Goal: Information Seeking & Learning: Learn about a topic

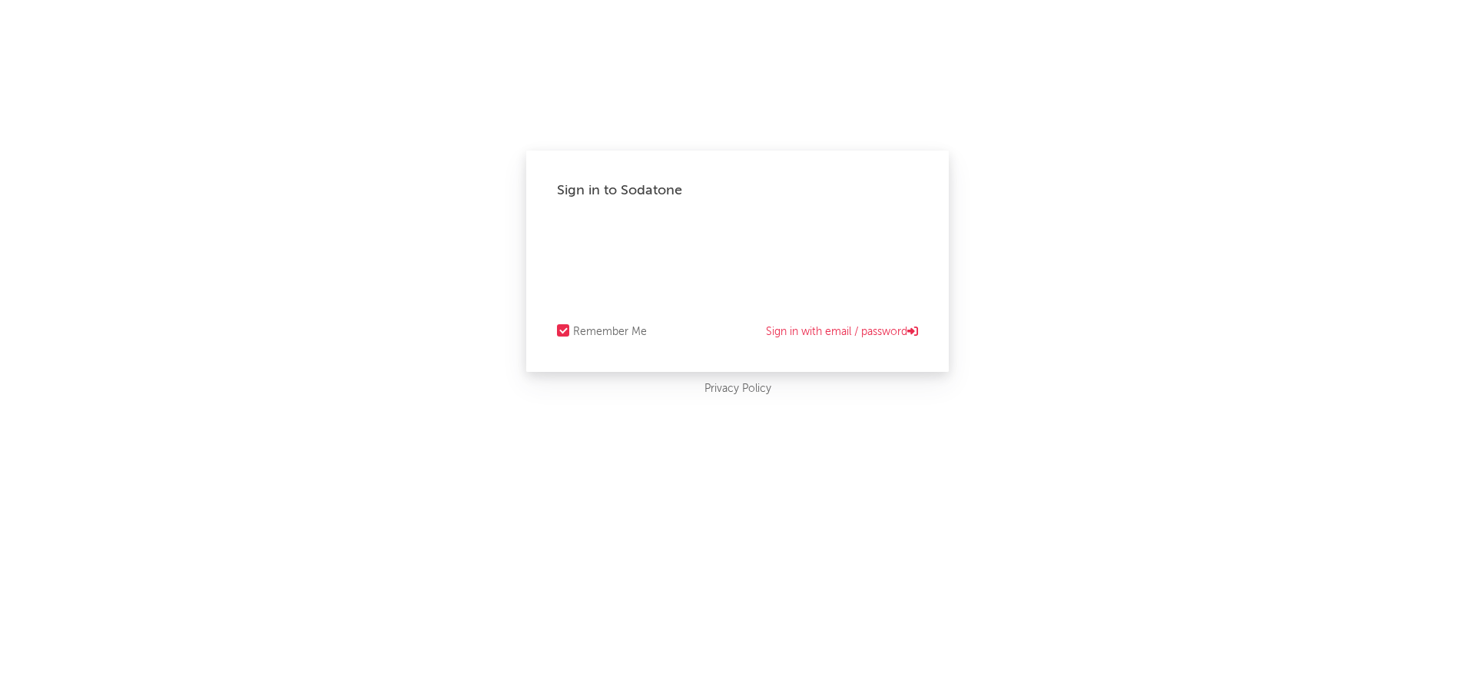
select select "recorded_music"
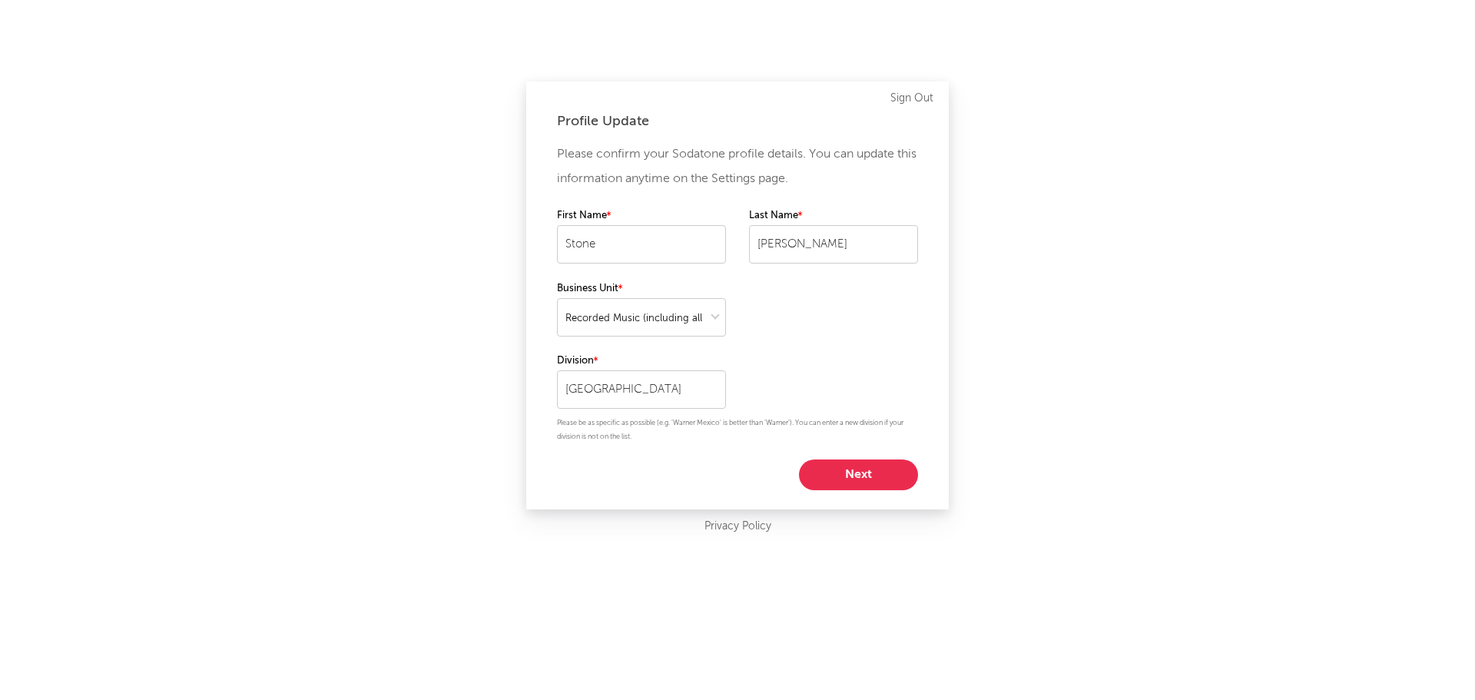
click at [840, 469] on button "Next" at bounding box center [858, 474] width 119 height 31
select select "marketing"
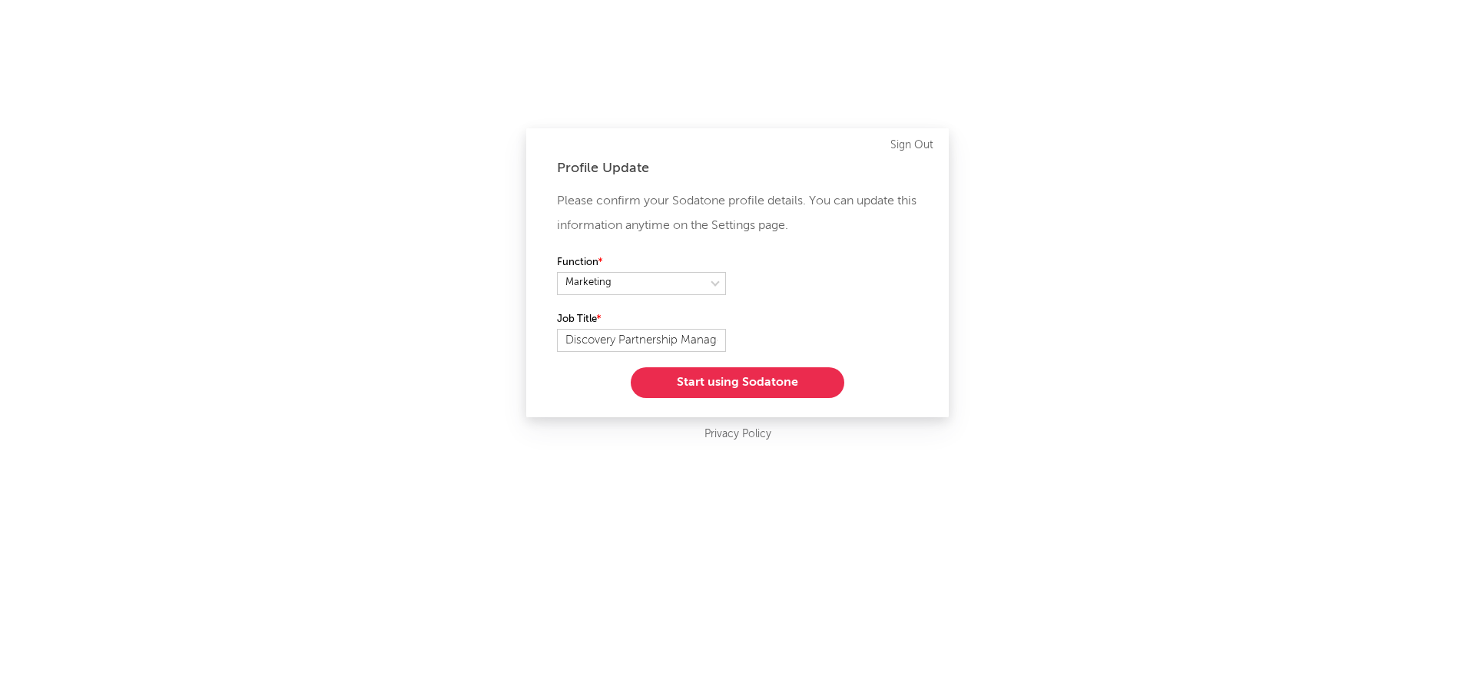
click at [806, 386] on button "Start using Sodatone" at bounding box center [738, 382] width 214 height 31
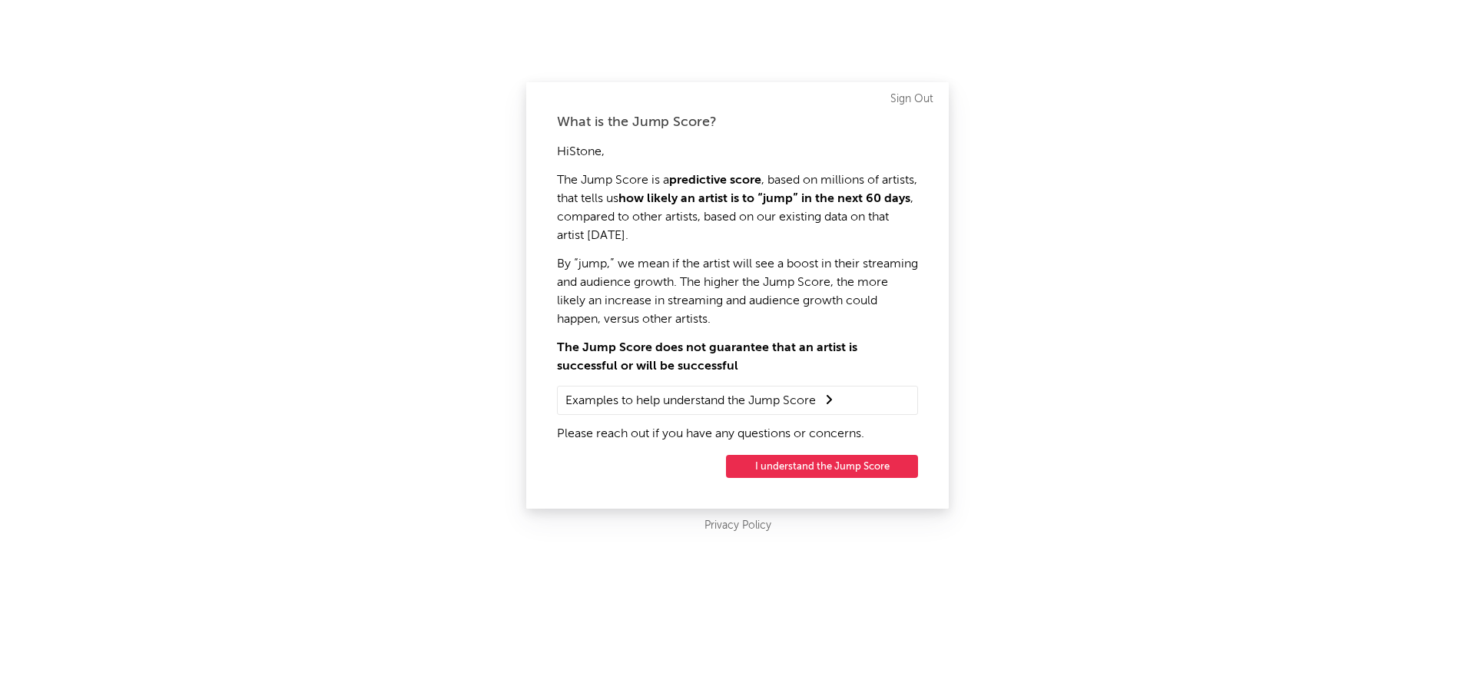
click at [835, 467] on button "I understand the Jump Score" at bounding box center [822, 466] width 192 height 23
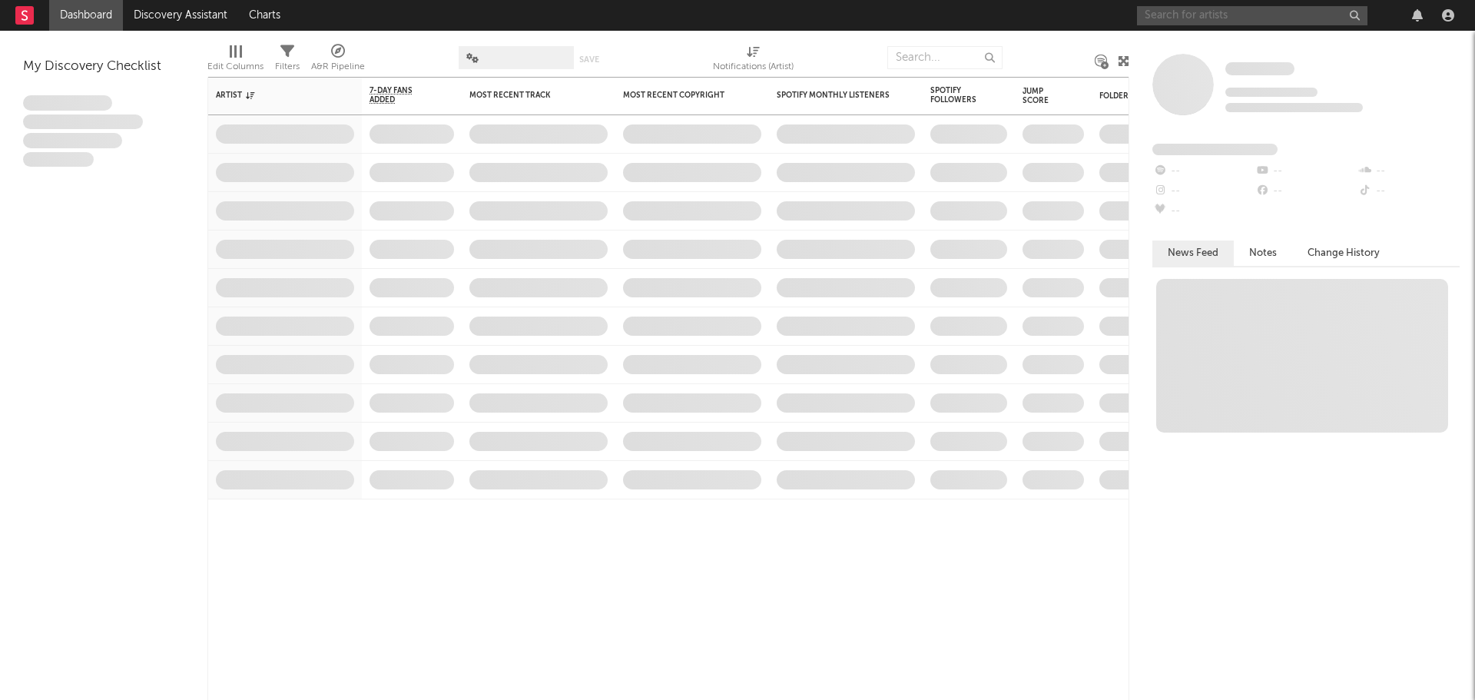
click at [1221, 18] on input "text" at bounding box center [1252, 15] width 230 height 19
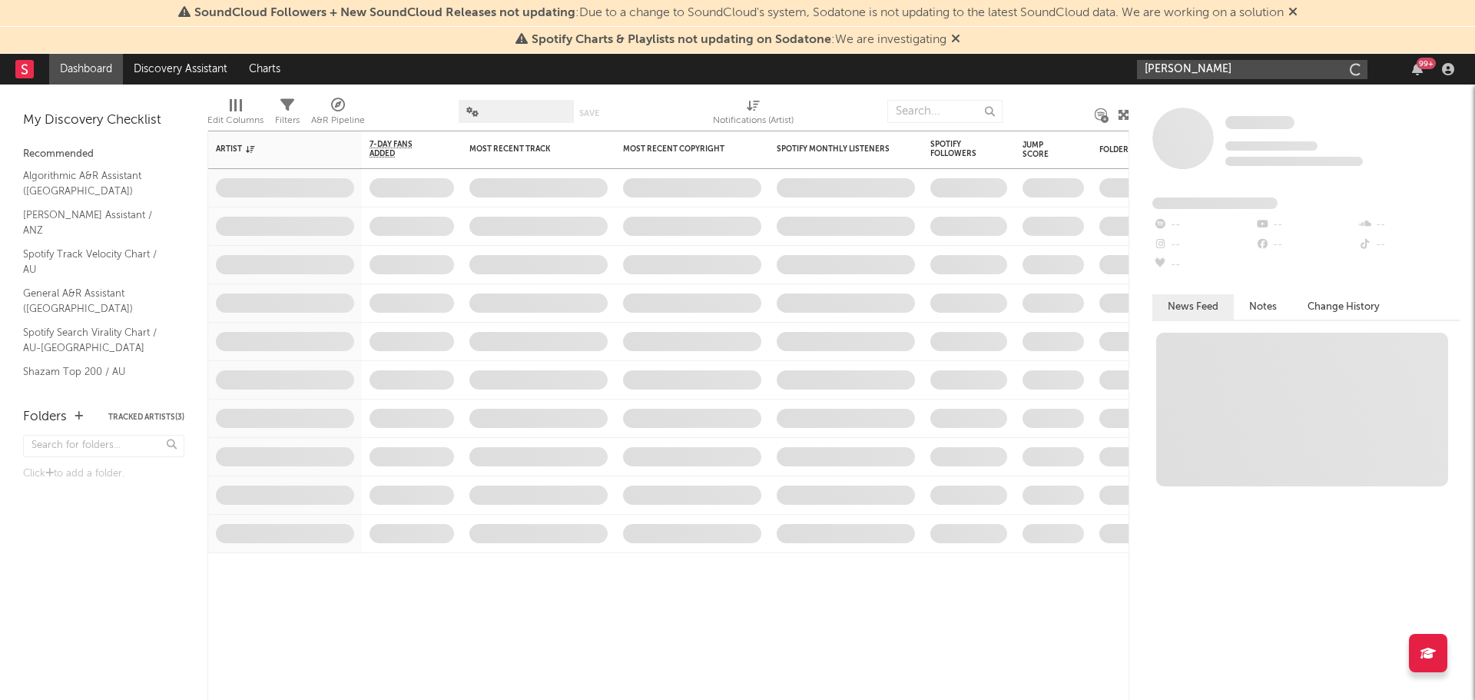
type input "cyril"
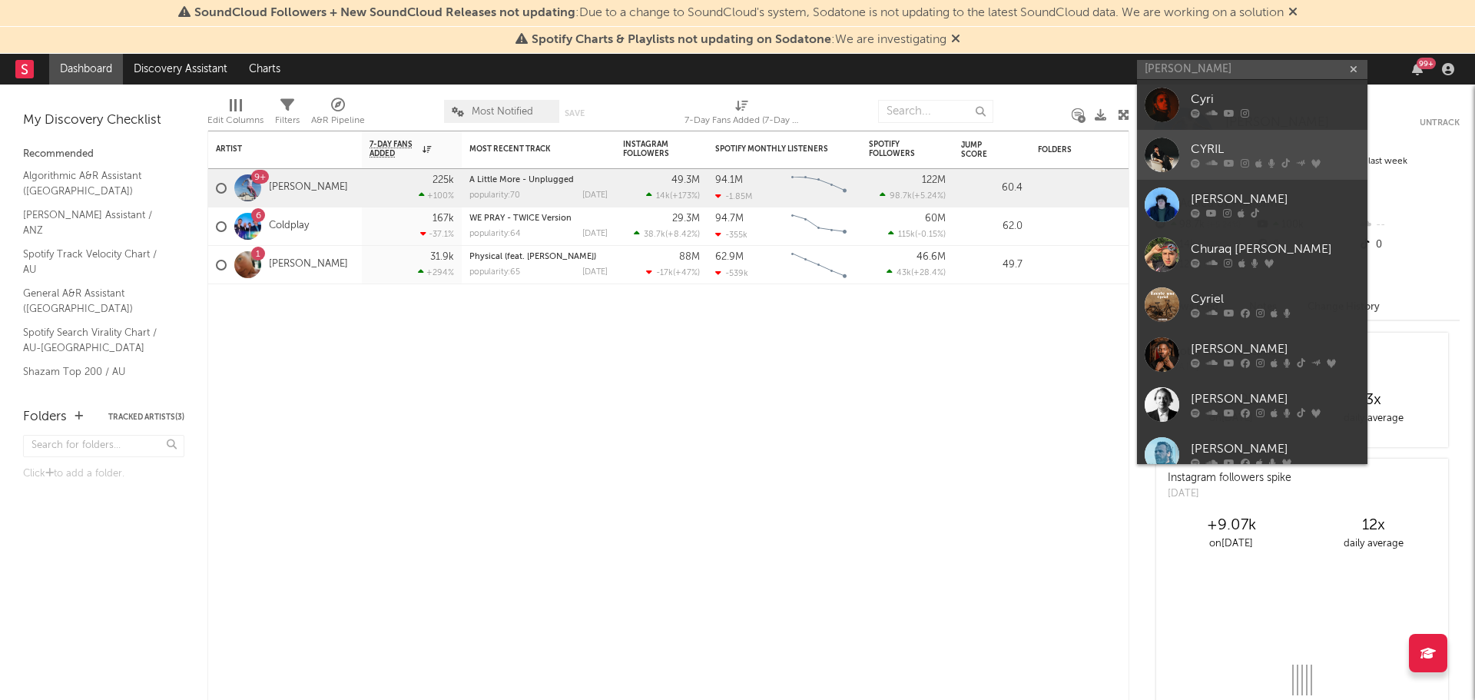
click at [1249, 160] on div at bounding box center [1274, 163] width 169 height 9
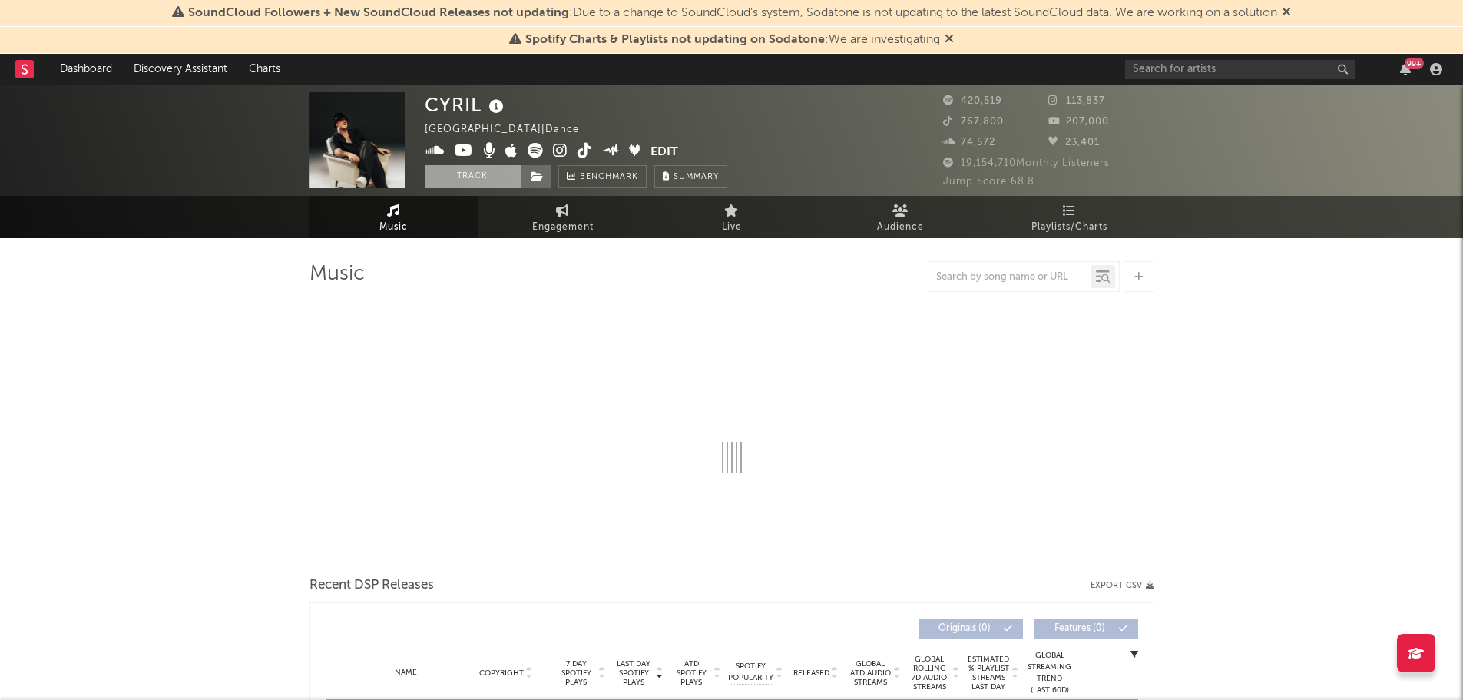
click at [483, 171] on button "Track" at bounding box center [473, 176] width 96 height 23
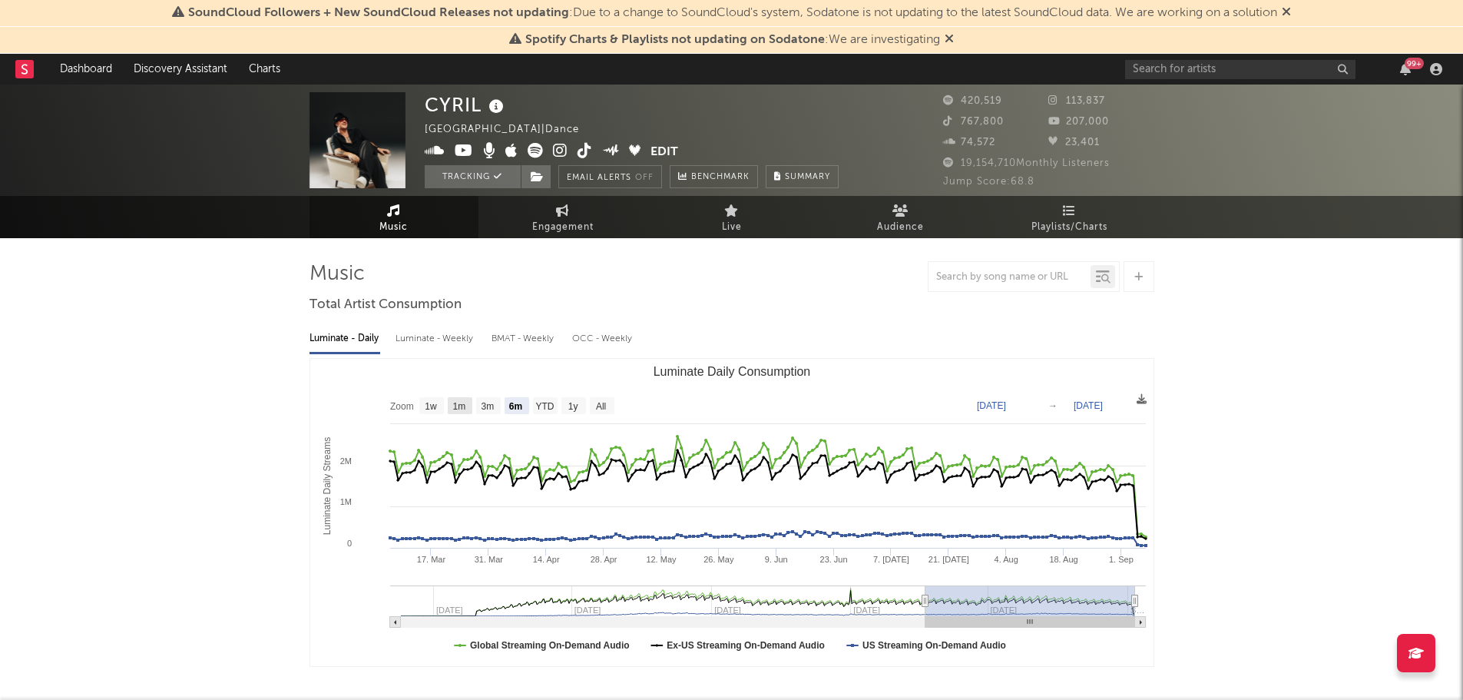
click at [469, 405] on rect "Luminate Daily Consumption" at bounding box center [460, 405] width 25 height 17
select select "1m"
type input "2025-08-07"
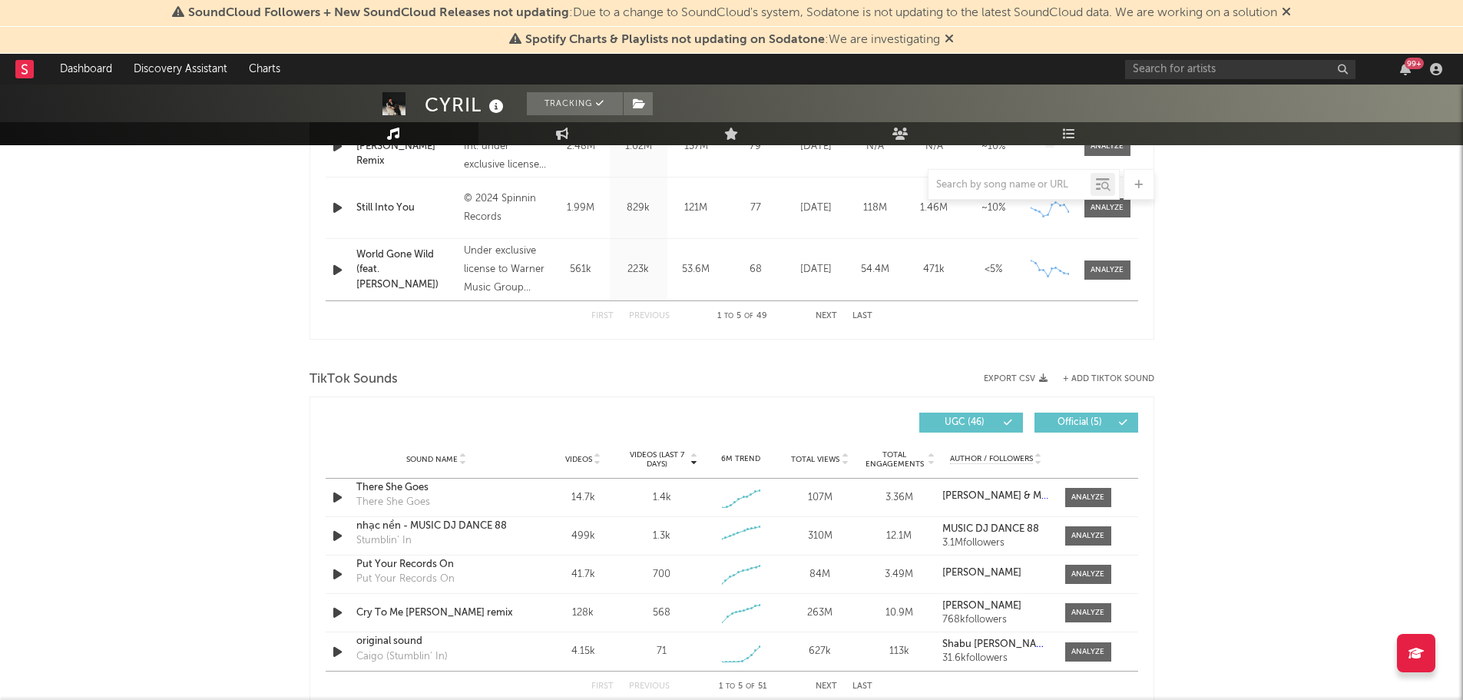
scroll to position [845, 0]
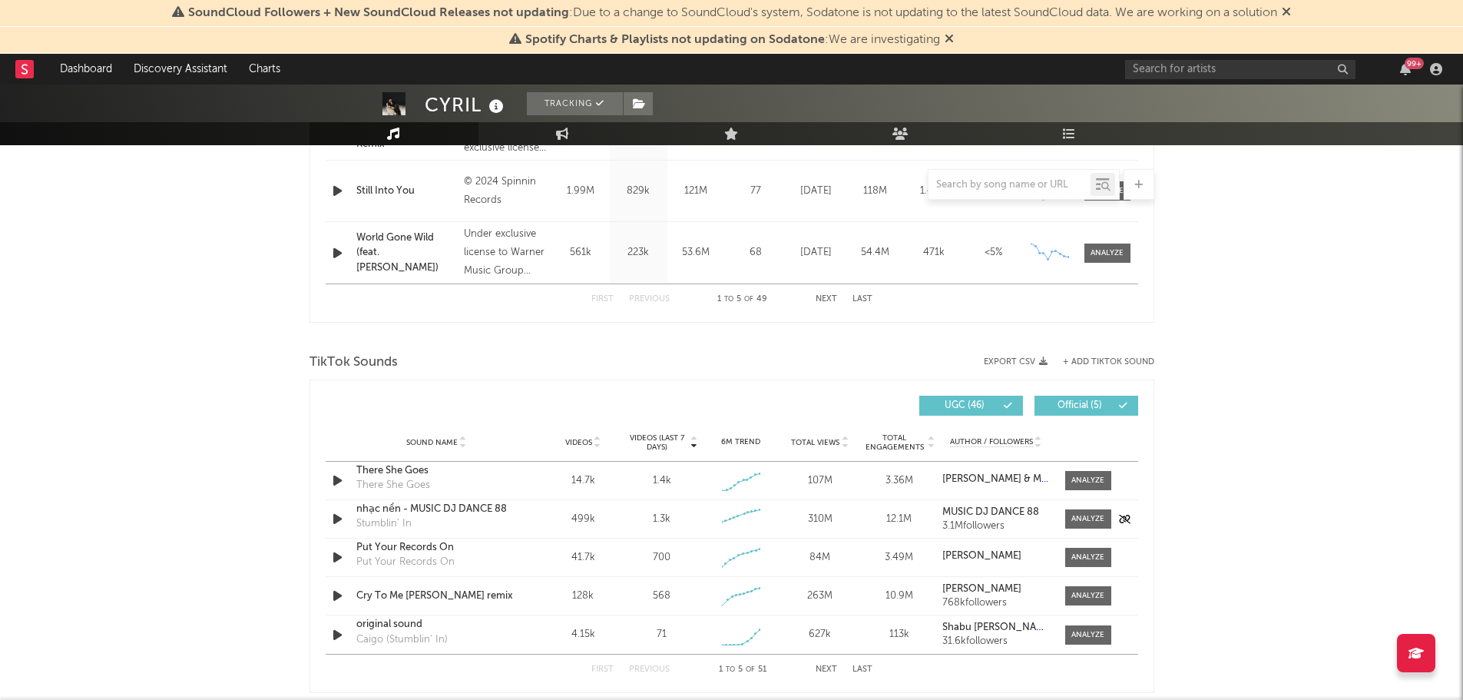
click at [334, 517] on icon "button" at bounding box center [337, 518] width 16 height 19
click at [665, 680] on div at bounding box center [732, 681] width 192 height 4
click at [722, 683] on div "00:10 01:00" at bounding box center [732, 680] width 269 height 38
click at [722, 680] on div at bounding box center [732, 681] width 192 height 4
click at [338, 515] on icon "button" at bounding box center [336, 518] width 15 height 19
